Goal: Task Accomplishment & Management: Complete application form

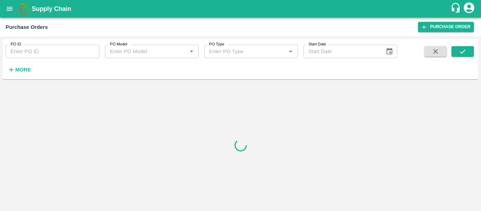
click at [37, 70] on div "PO ID PO ID PO Model PO Model   * PO Type PO Type   * Start Date Start Date More" at bounding box center [198, 57] width 397 height 37
click at [16, 70] on strong "More" at bounding box center [23, 70] width 16 height 6
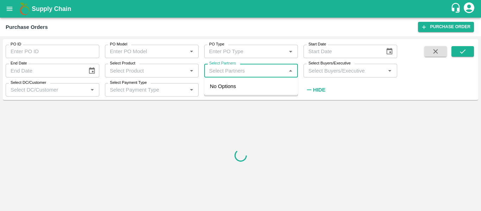
click at [234, 74] on input "Select Partners" at bounding box center [245, 70] width 78 height 9
paste input "9322072919"
type input "9322072919"
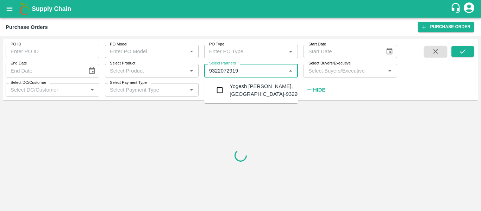
click at [235, 89] on div "Yogesh [PERSON_NAME], [GEOGRAPHIC_DATA]-9322072919" at bounding box center [272, 90] width 85 height 16
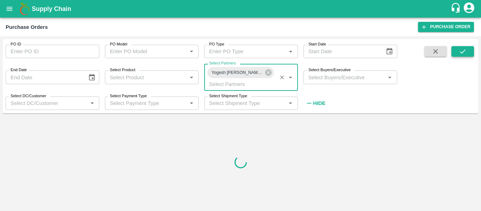
click at [464, 53] on icon "submit" at bounding box center [463, 52] width 8 height 8
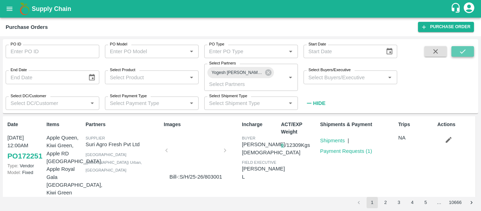
click at [460, 50] on icon "submit" at bounding box center [463, 52] width 8 height 8
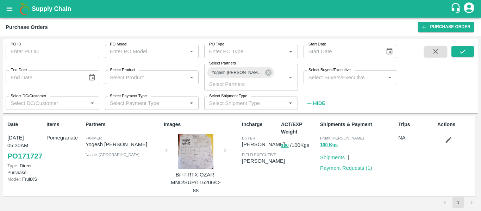
click at [202, 154] on div at bounding box center [195, 151] width 53 height 35
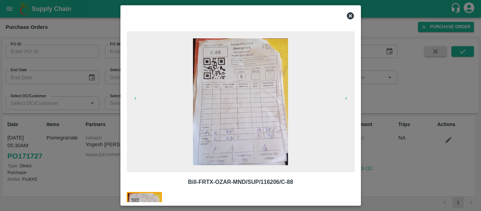
click at [226, 123] on img at bounding box center [240, 101] width 95 height 127
